Goal: Information Seeking & Learning: Learn about a topic

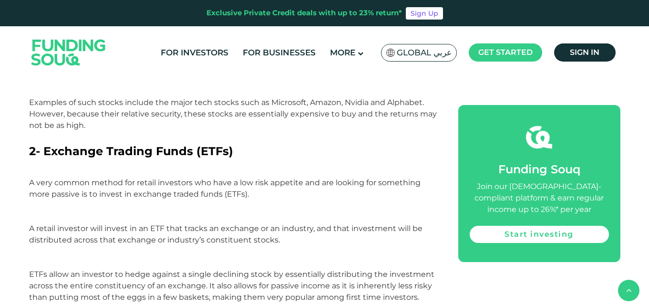
scroll to position [1133, 0]
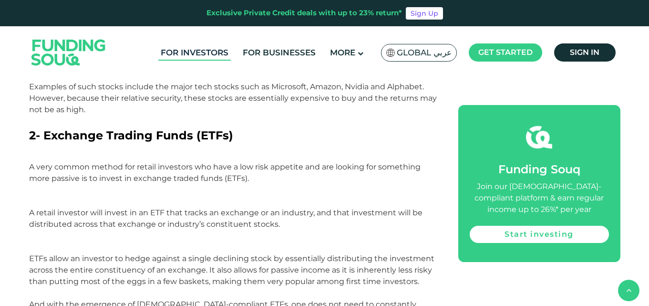
click at [208, 58] on link "For Investors" at bounding box center [194, 53] width 72 height 16
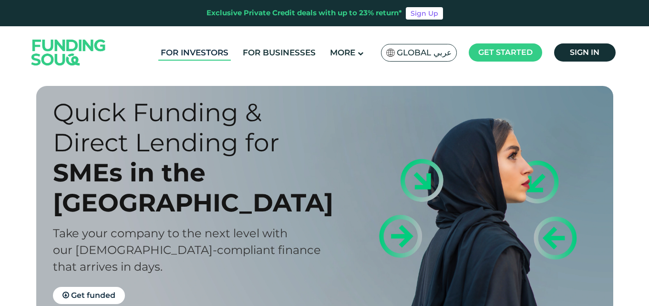
click at [227, 54] on link "For Investors" at bounding box center [194, 53] width 72 height 16
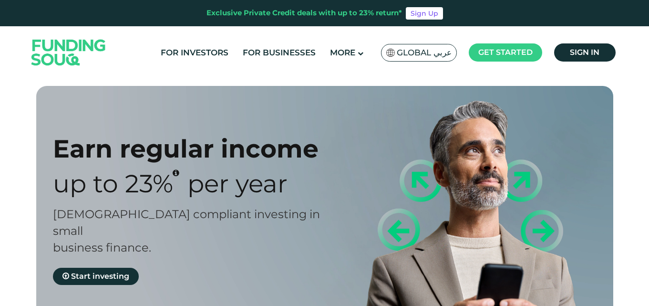
type tc-range-slider "4"
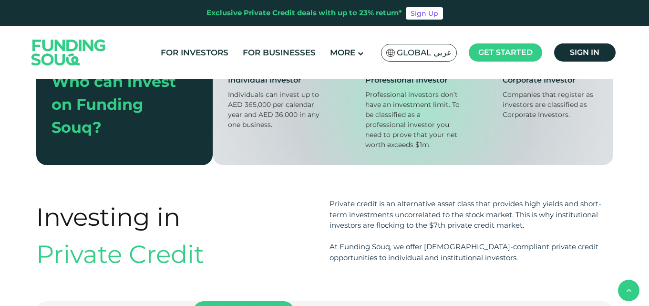
scroll to position [623, 0]
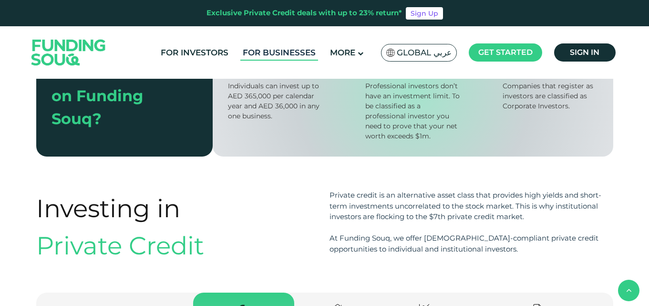
click at [257, 49] on link "For Businesses" at bounding box center [279, 53] width 78 height 16
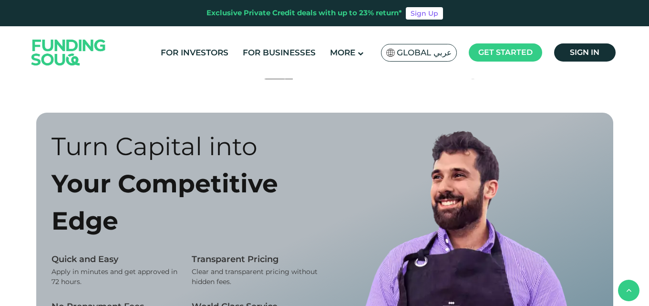
scroll to position [475, 0]
